Goal: Browse casually

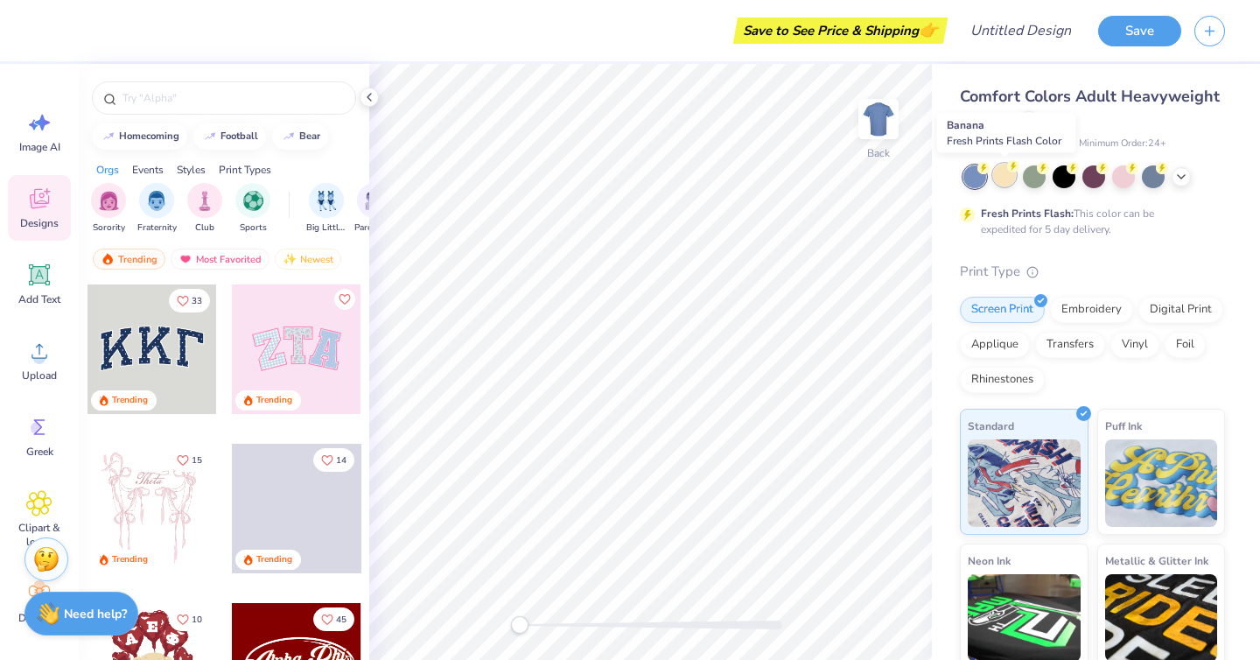
click at [1011, 178] on div at bounding box center [1004, 175] width 23 height 23
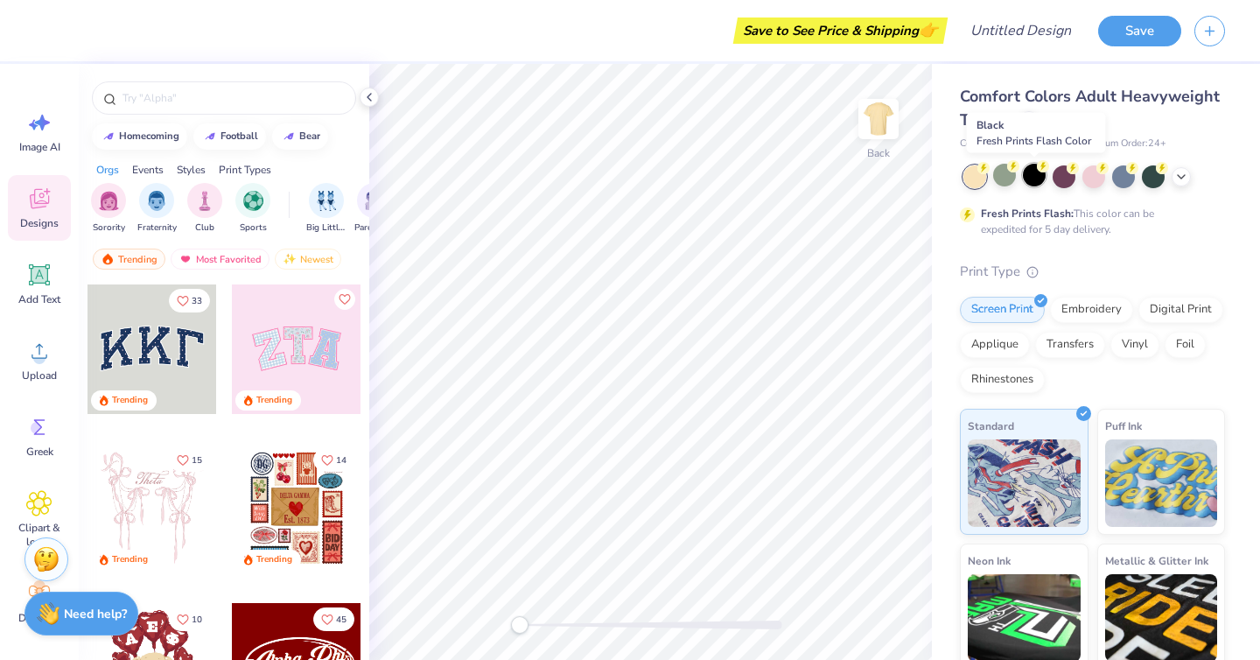
click at [1046, 179] on div at bounding box center [1034, 175] width 23 height 23
click at [1085, 179] on div at bounding box center [1093, 175] width 23 height 23
click at [1125, 183] on div at bounding box center [1123, 175] width 23 height 23
click at [1139, 180] on div at bounding box center [1094, 176] width 262 height 23
click at [1124, 179] on div at bounding box center [1123, 175] width 23 height 23
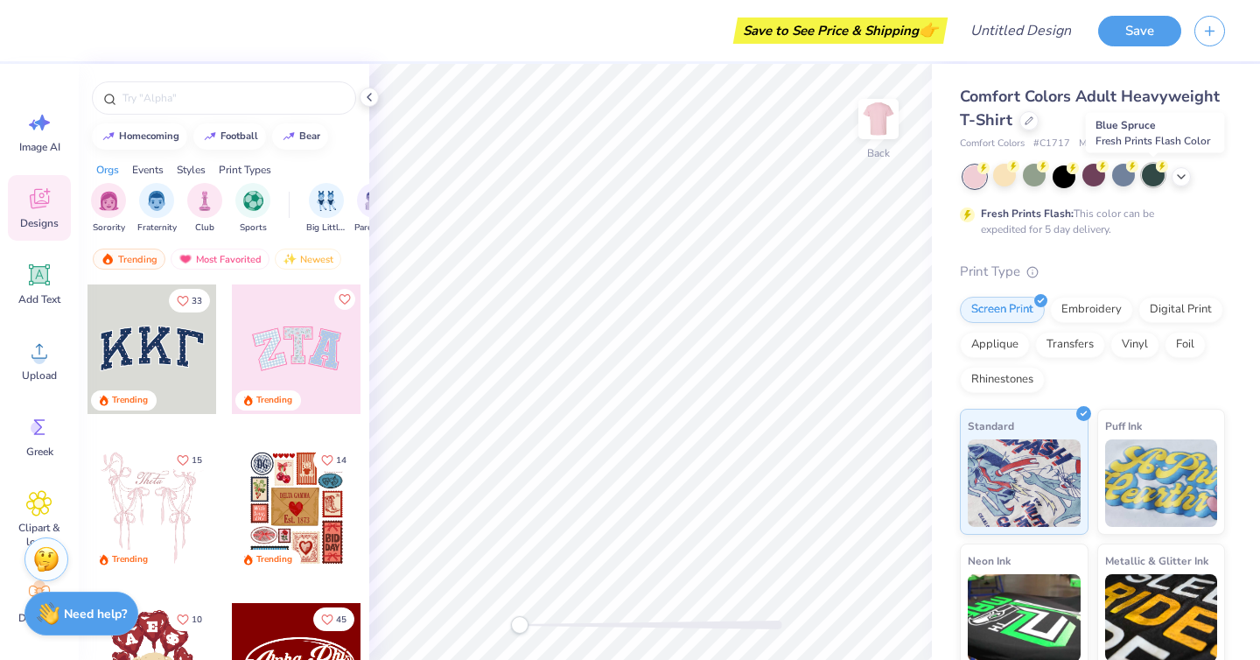
click at [1142, 174] on div at bounding box center [1153, 175] width 23 height 23
click at [1182, 184] on div at bounding box center [1181, 174] width 19 height 19
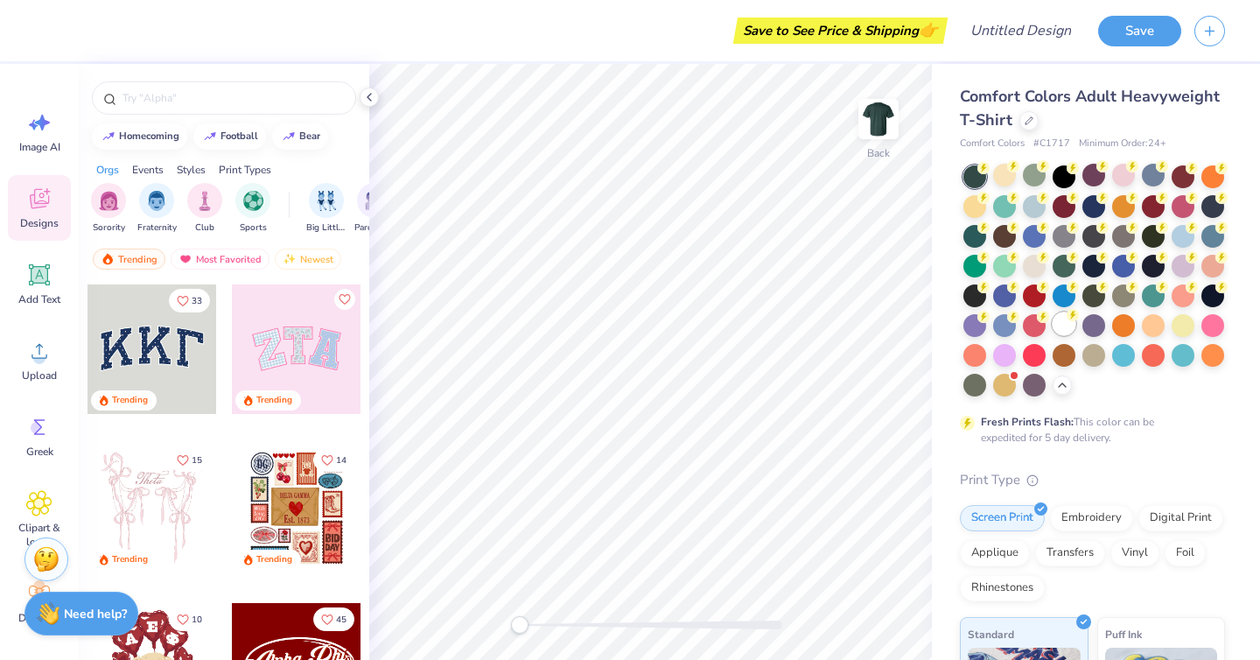
click at [1060, 316] on div at bounding box center [1064, 323] width 23 height 23
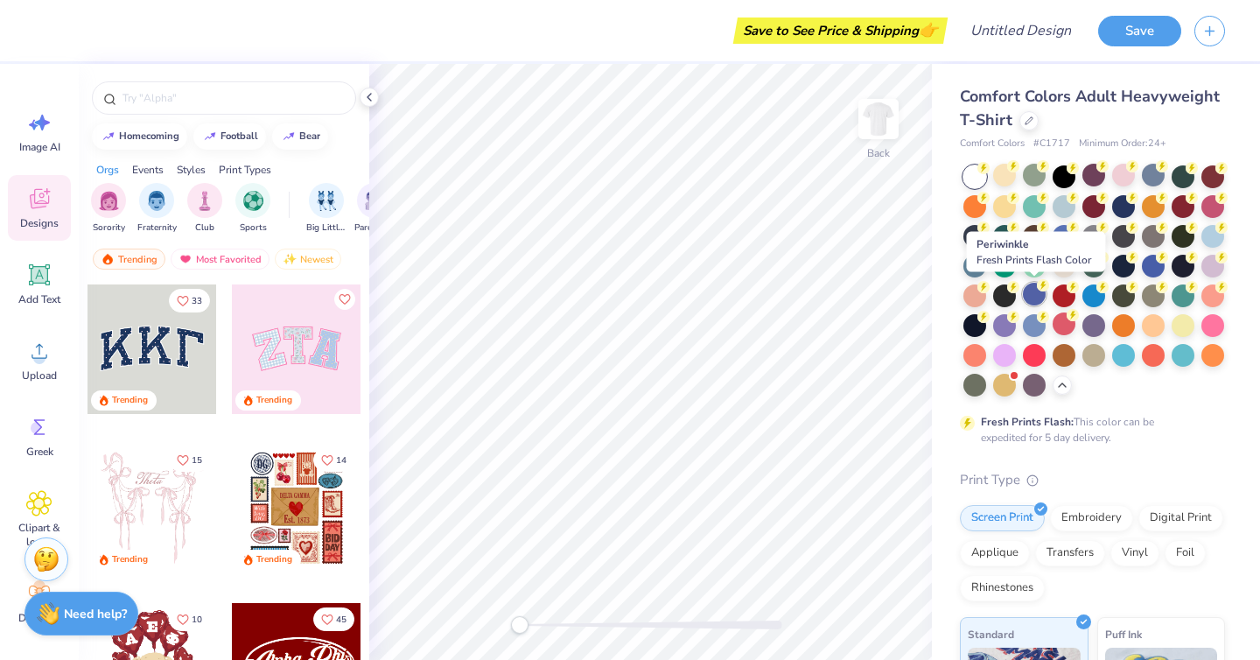
click at [1032, 297] on div at bounding box center [1034, 294] width 23 height 23
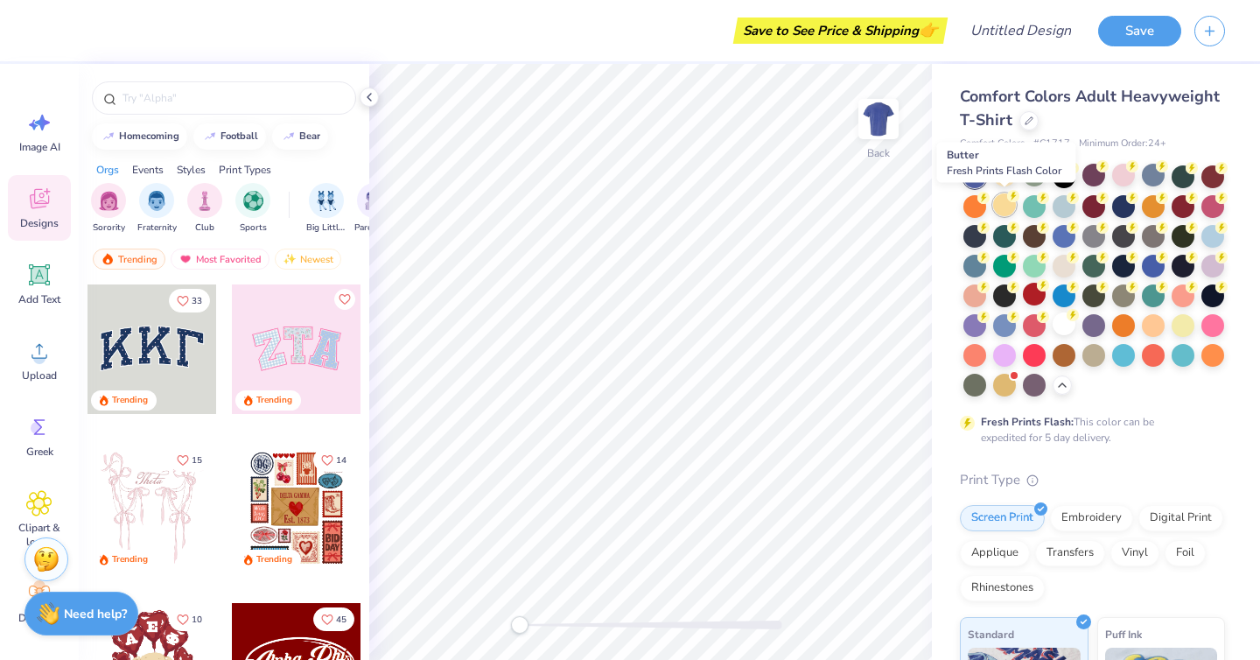
click at [1003, 208] on div at bounding box center [1004, 204] width 23 height 23
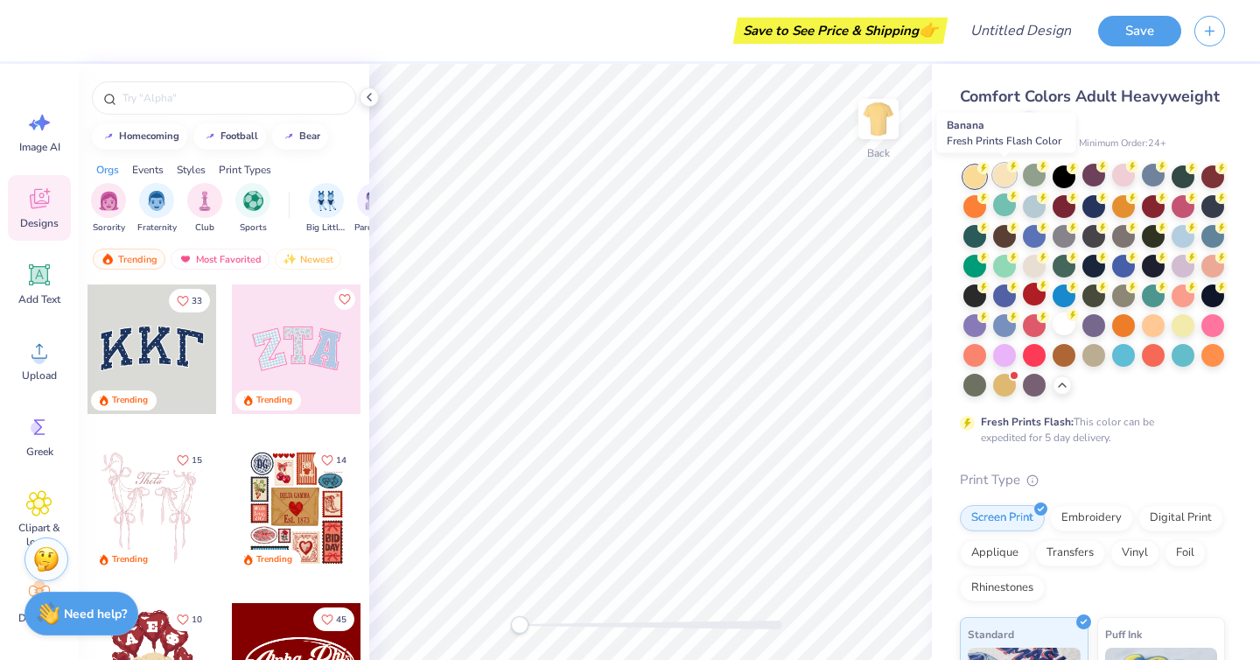
click at [1005, 167] on div at bounding box center [1004, 175] width 23 height 23
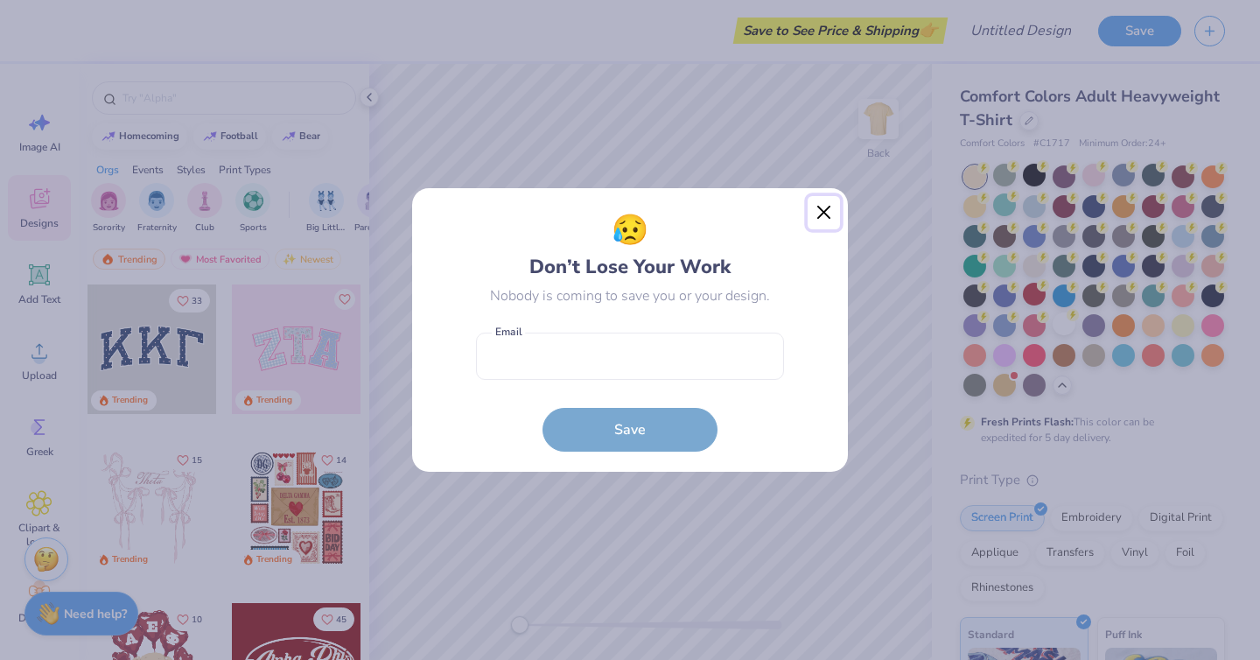
click at [824, 220] on button "Close" at bounding box center [824, 212] width 33 height 33
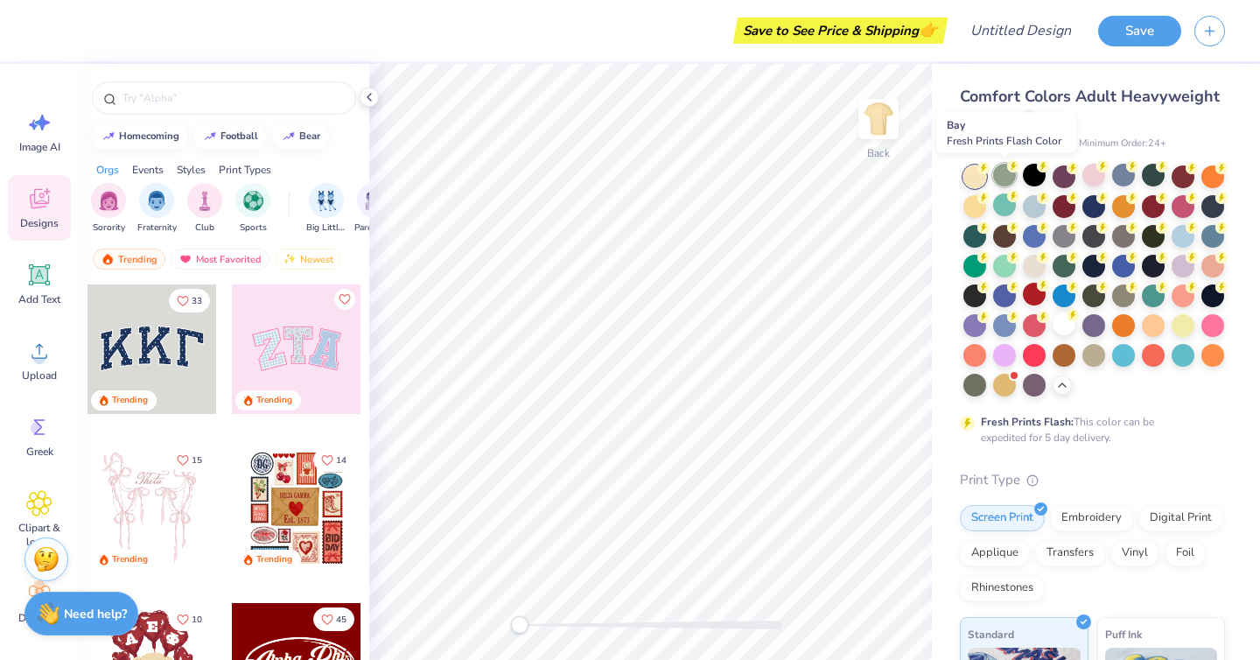
click at [1009, 174] on div at bounding box center [1004, 175] width 23 height 23
click at [977, 170] on icon at bounding box center [983, 168] width 12 height 12
click at [988, 174] on div at bounding box center [1094, 280] width 262 height 231
click at [1012, 173] on div at bounding box center [1004, 175] width 23 height 23
click at [1026, 173] on div at bounding box center [1034, 175] width 23 height 23
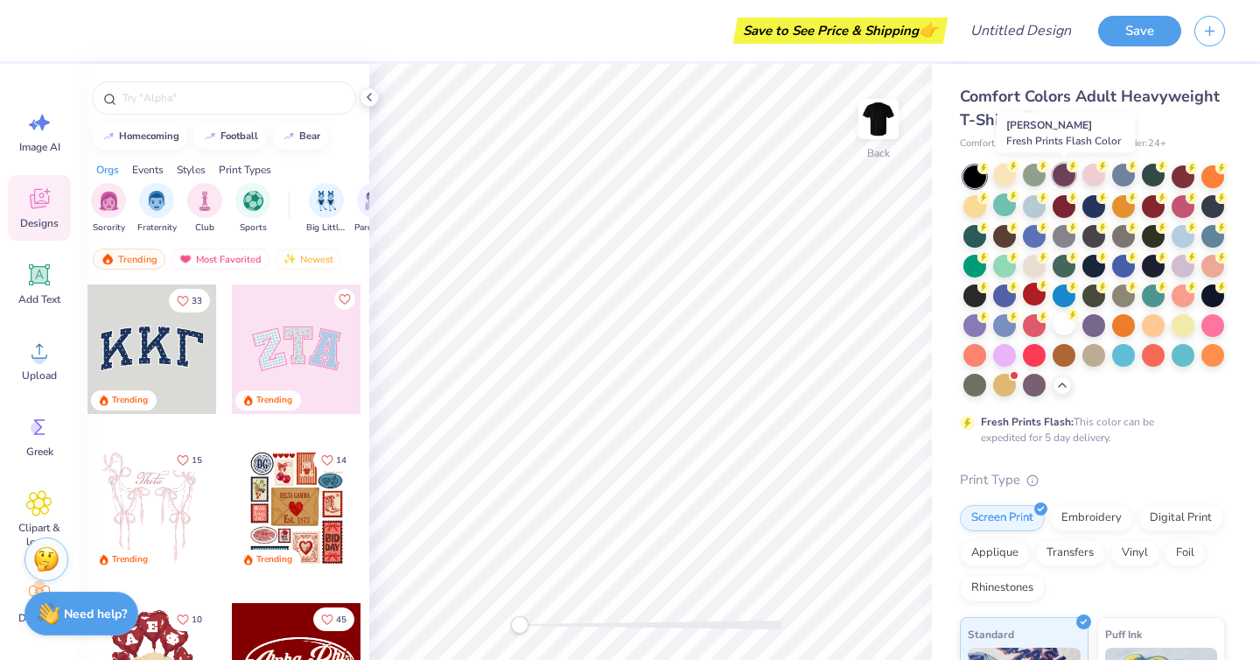
click at [1072, 174] on div at bounding box center [1064, 175] width 23 height 23
click at [1088, 180] on div at bounding box center [1093, 175] width 23 height 23
click at [1066, 181] on div at bounding box center [1064, 175] width 23 height 23
click at [1149, 175] on div at bounding box center [1153, 175] width 23 height 23
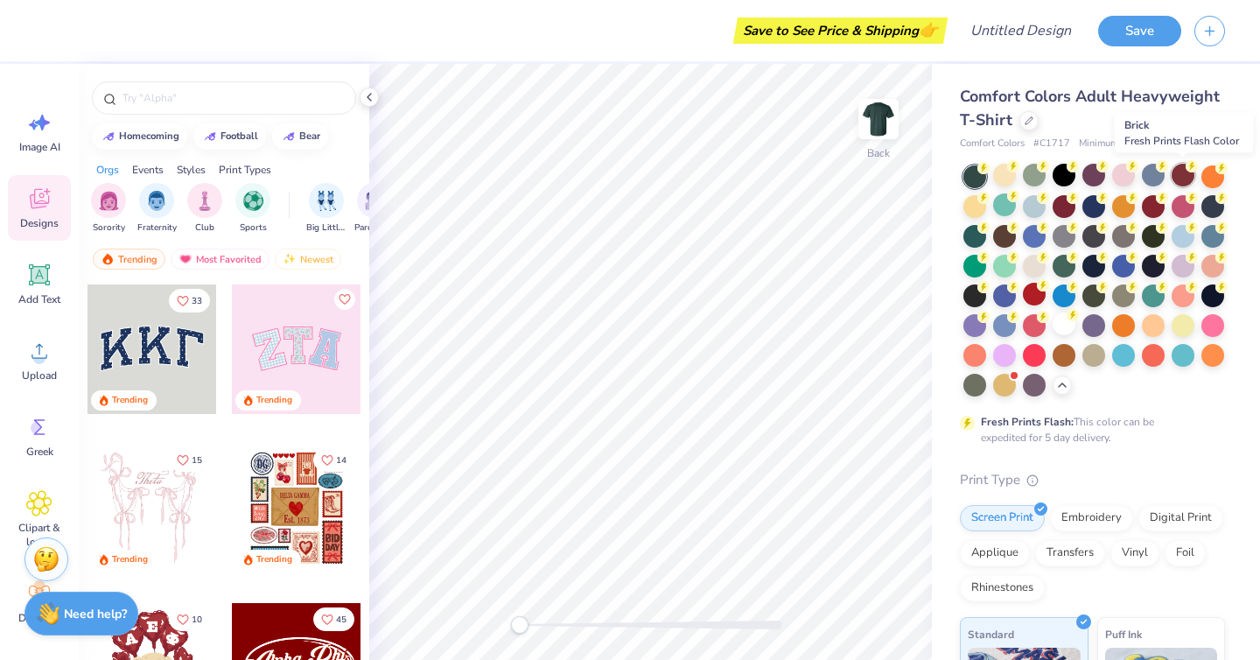
click at [1185, 173] on div at bounding box center [1183, 175] width 23 height 23
click at [1221, 169] on circle at bounding box center [1221, 166] width 12 height 12
click at [972, 205] on div at bounding box center [974, 204] width 23 height 23
click at [998, 206] on div at bounding box center [1004, 204] width 23 height 23
click at [975, 206] on div at bounding box center [974, 204] width 23 height 23
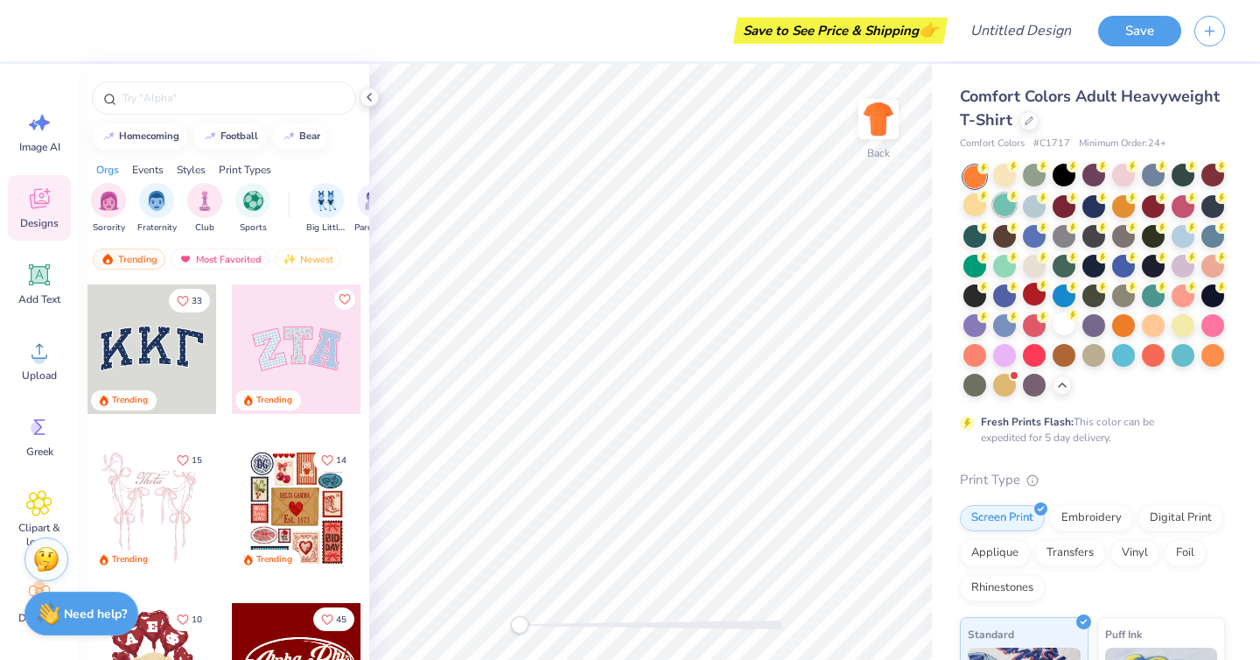
click at [994, 205] on div at bounding box center [1004, 204] width 23 height 23
click at [993, 204] on div at bounding box center [1004, 204] width 23 height 23
click at [996, 184] on div at bounding box center [1004, 175] width 23 height 23
click at [1024, 203] on div at bounding box center [1034, 204] width 23 height 23
click at [1064, 205] on div at bounding box center [1064, 204] width 23 height 23
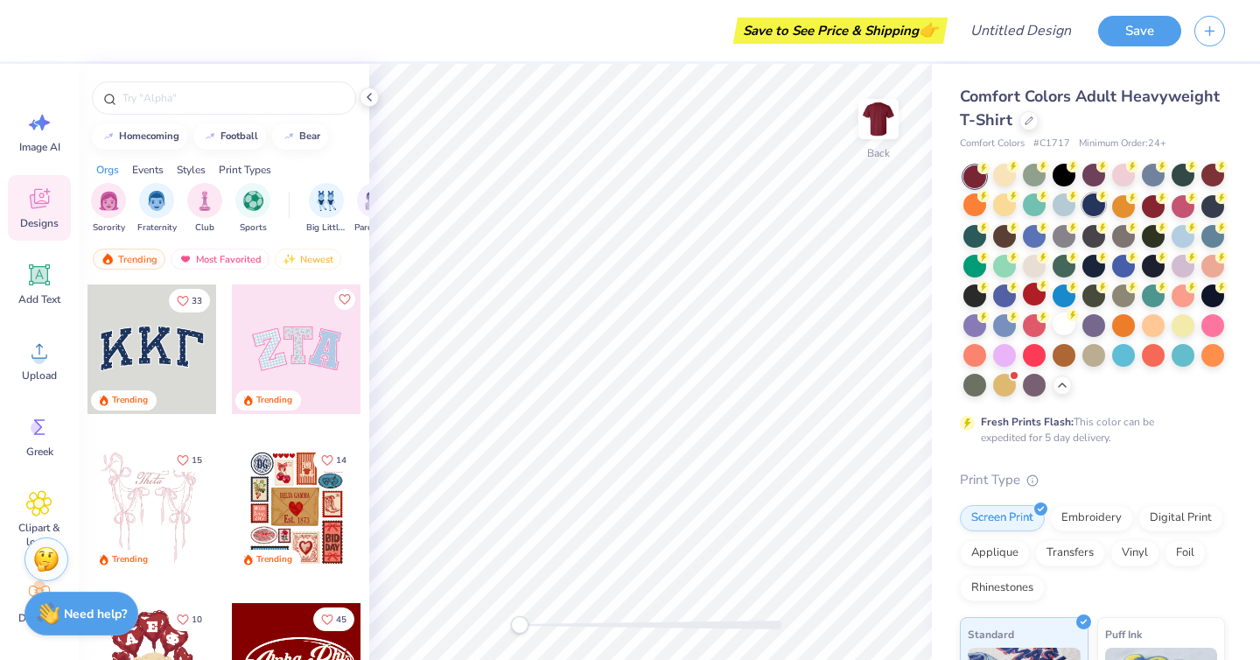
click at [1093, 203] on div at bounding box center [1093, 204] width 23 height 23
click at [1109, 202] on div at bounding box center [1094, 280] width 262 height 231
click at [1116, 202] on div at bounding box center [1123, 204] width 23 height 23
click at [1145, 204] on div at bounding box center [1153, 204] width 23 height 23
click at [1174, 200] on div at bounding box center [1183, 204] width 23 height 23
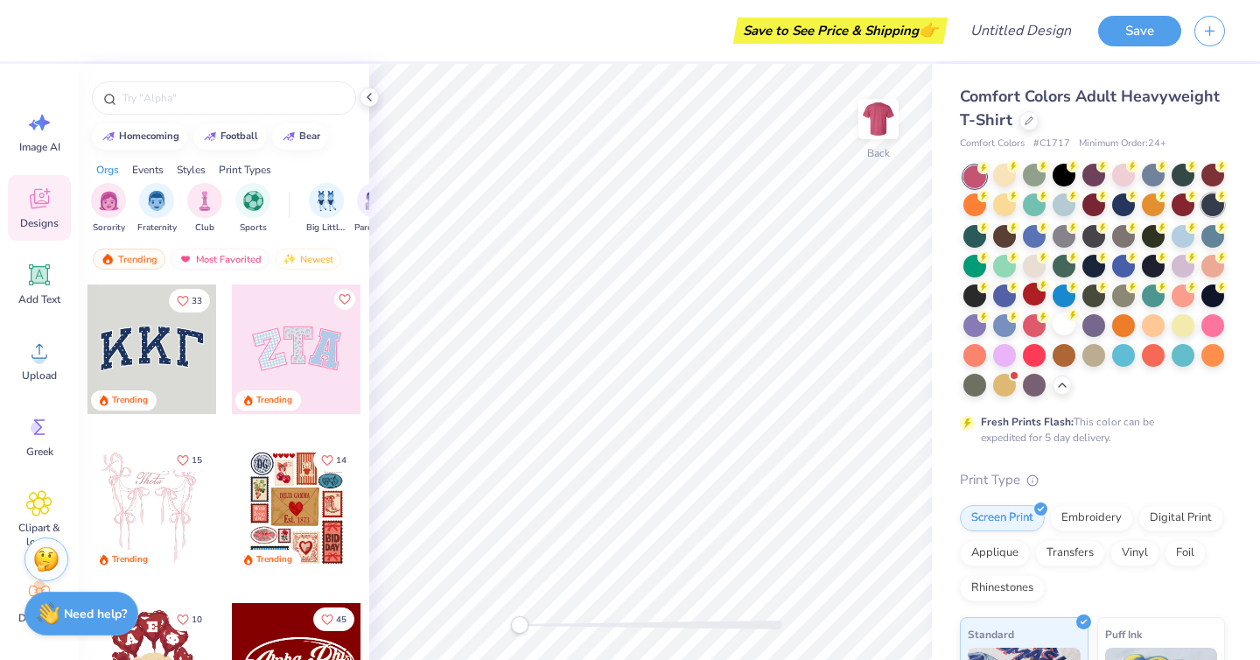
click at [1216, 203] on div at bounding box center [1212, 204] width 23 height 23
click at [1207, 234] on div at bounding box center [1212, 234] width 23 height 23
click at [1178, 236] on div at bounding box center [1183, 234] width 23 height 23
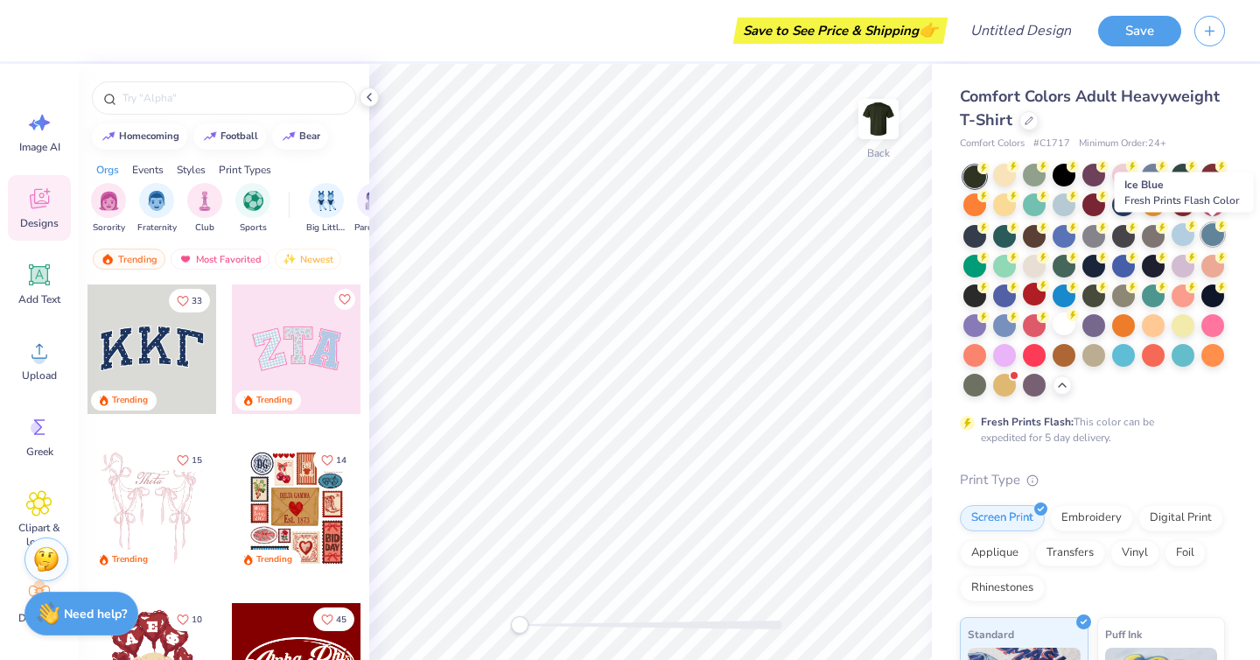
click at [1214, 241] on div at bounding box center [1212, 234] width 23 height 23
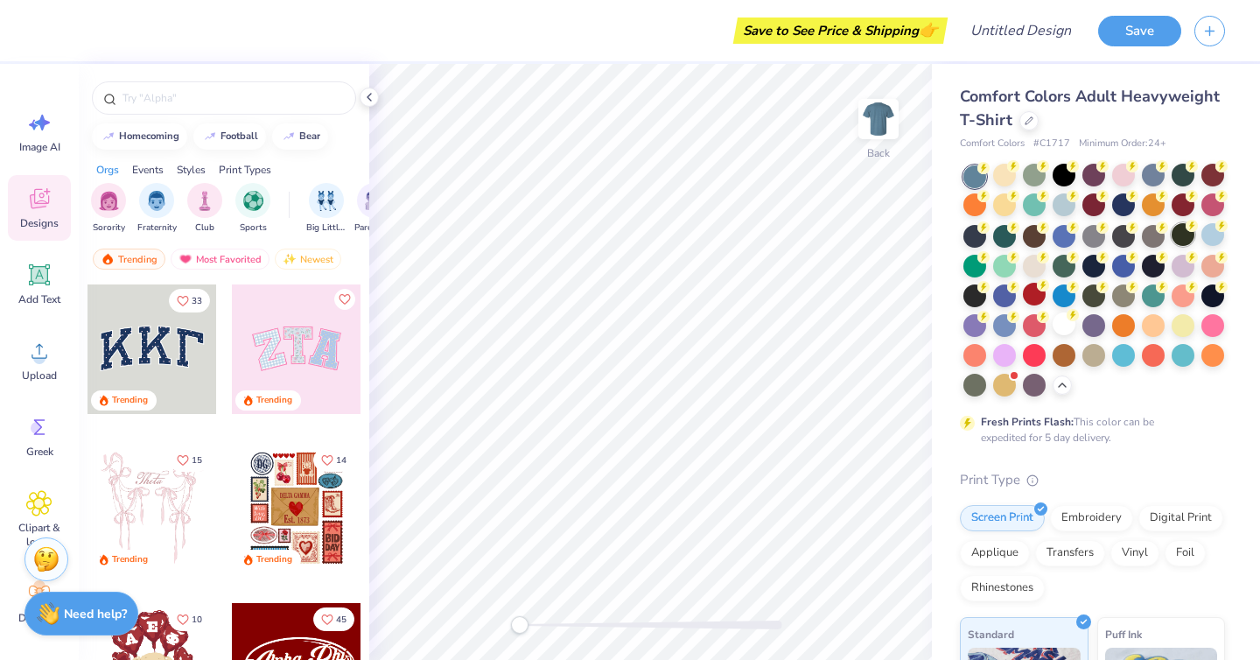
click at [1177, 235] on div at bounding box center [1183, 234] width 23 height 23
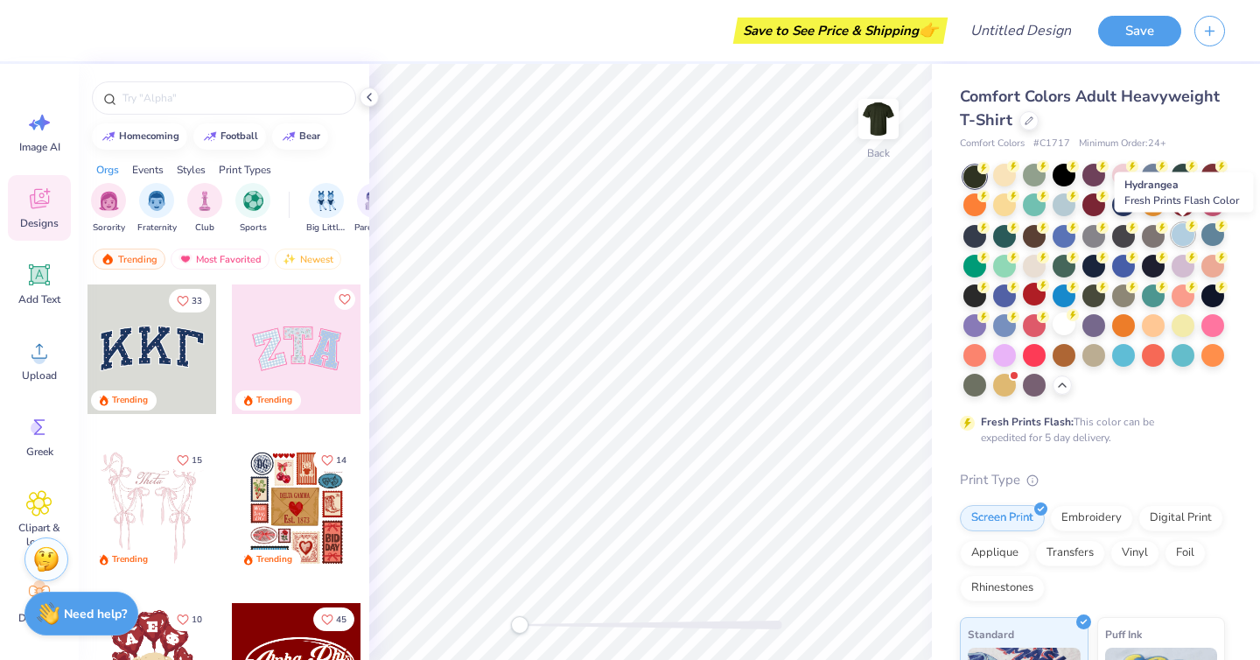
click at [1184, 241] on div at bounding box center [1183, 234] width 23 height 23
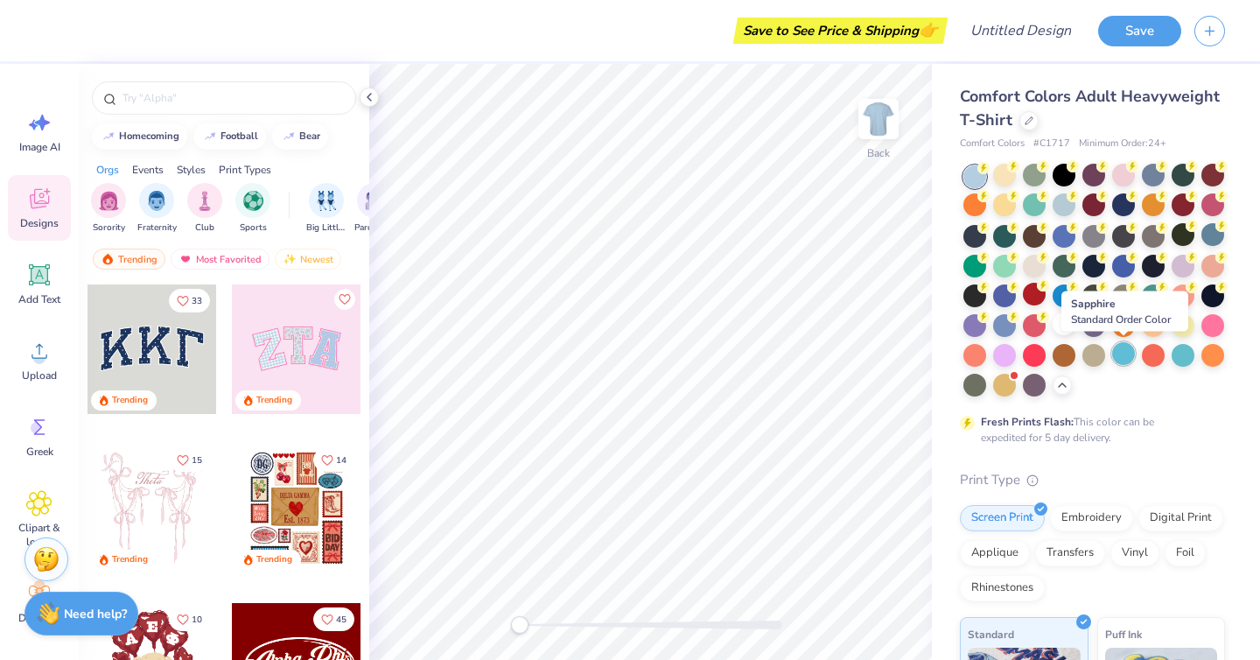
click at [1116, 353] on div at bounding box center [1123, 353] width 23 height 23
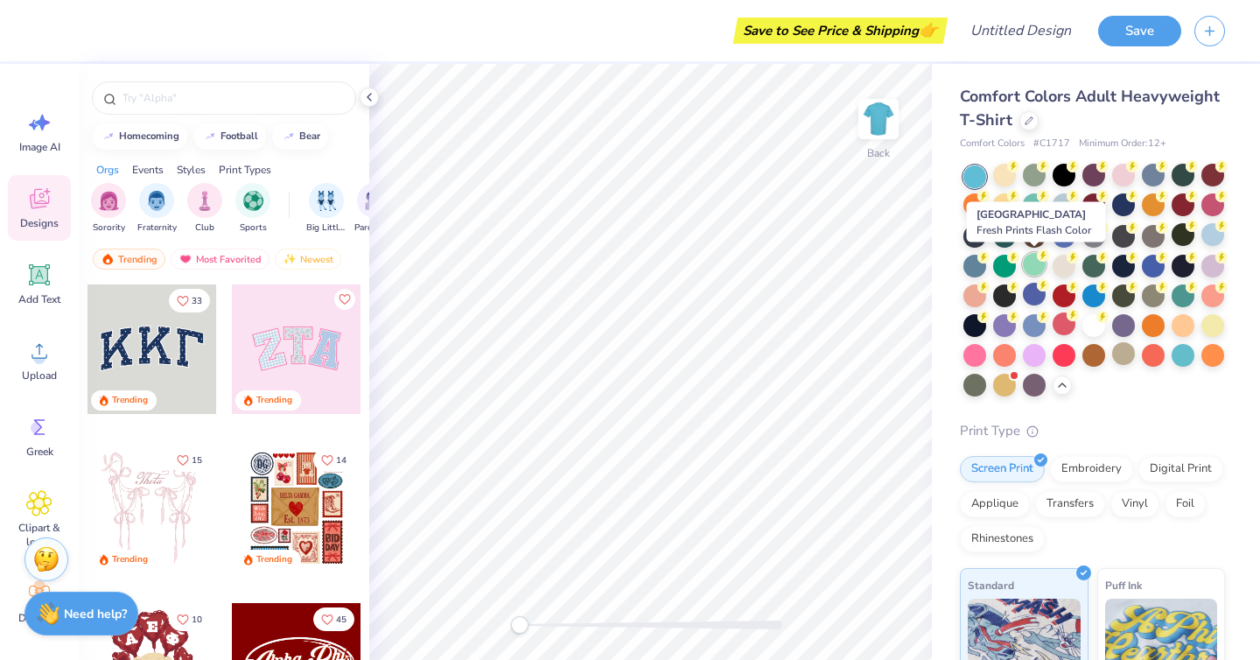
click at [1035, 254] on div at bounding box center [1034, 264] width 23 height 23
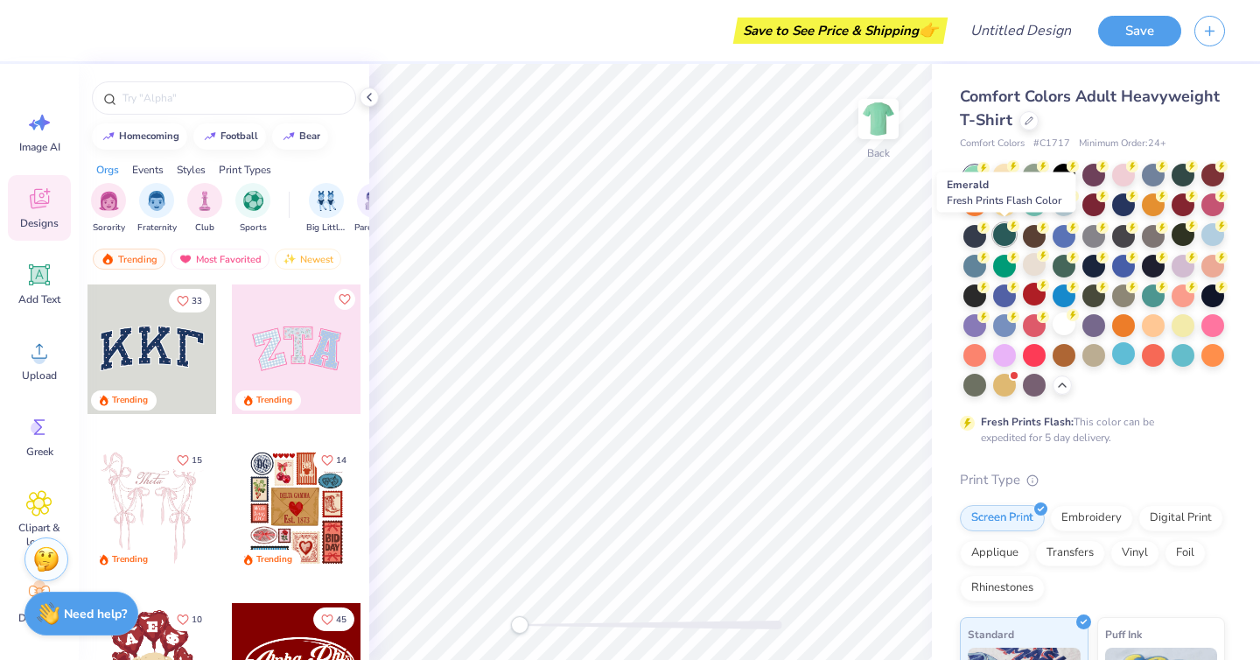
click at [1007, 237] on div at bounding box center [1004, 234] width 23 height 23
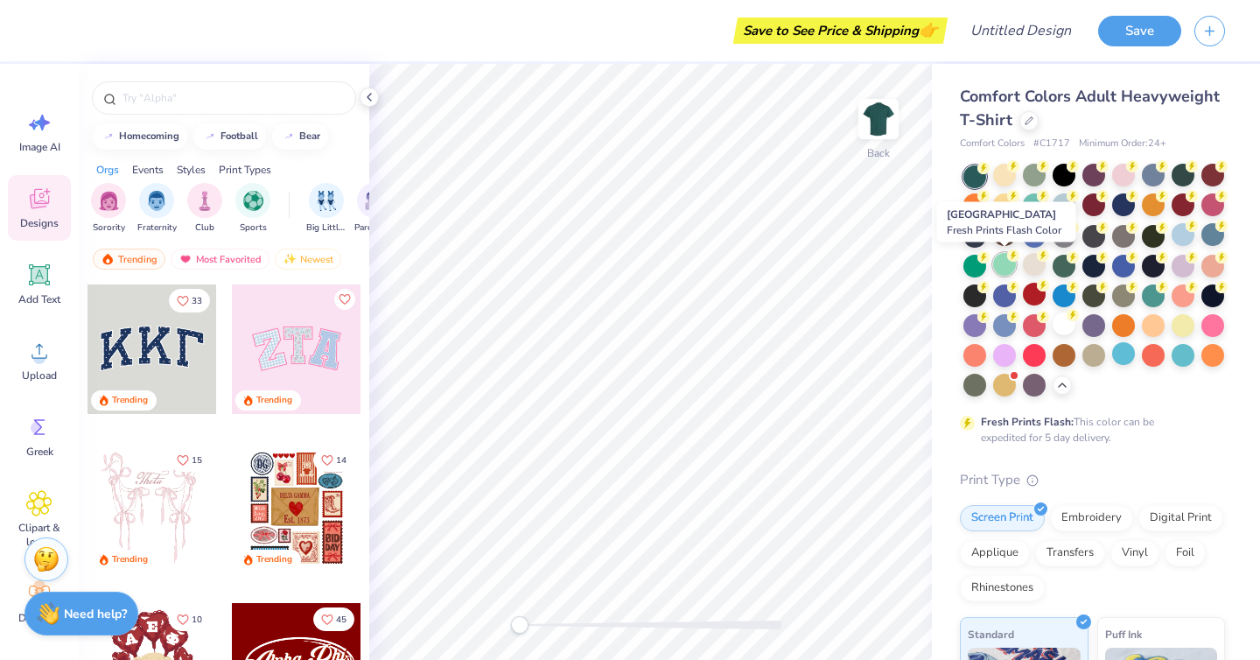
click at [1004, 263] on div at bounding box center [1004, 264] width 23 height 23
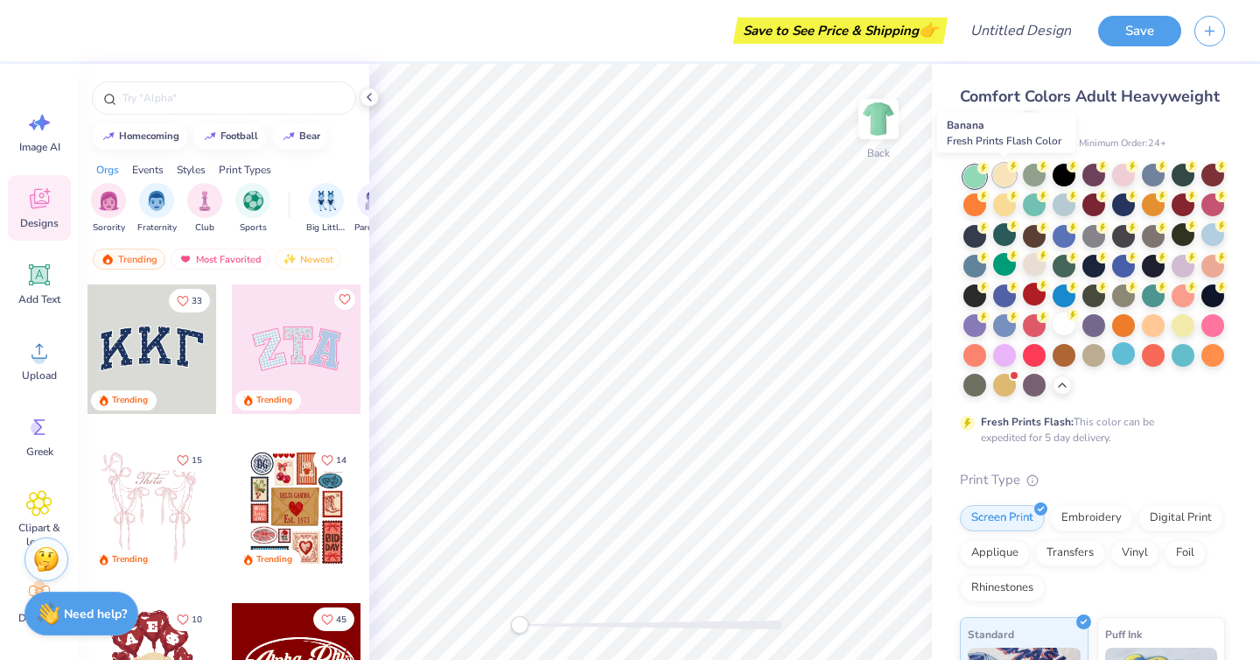
click at [1009, 180] on div at bounding box center [1004, 175] width 23 height 23
